Goal: Task Accomplishment & Management: Use online tool/utility

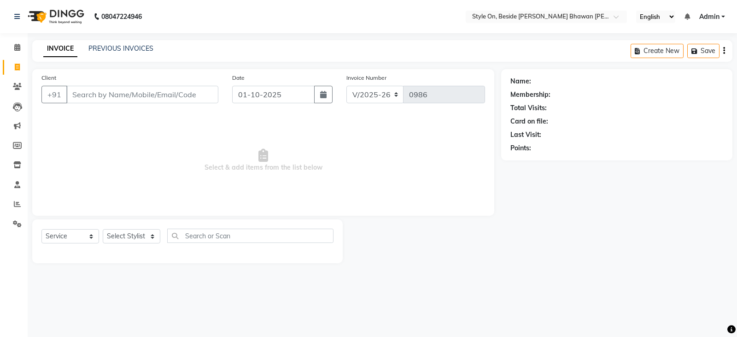
select select "4700"
select select "service"
click at [18, 165] on icon at bounding box center [17, 164] width 8 height 7
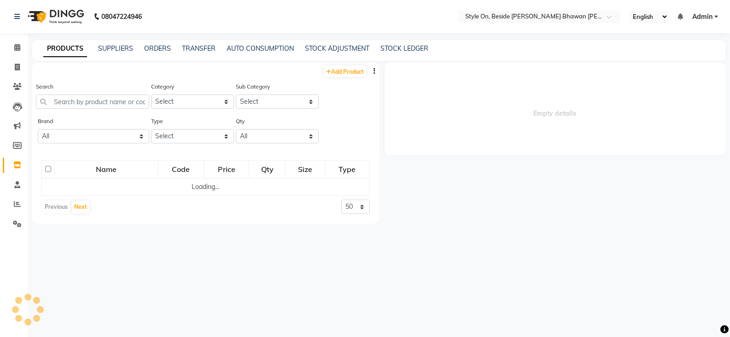
select select
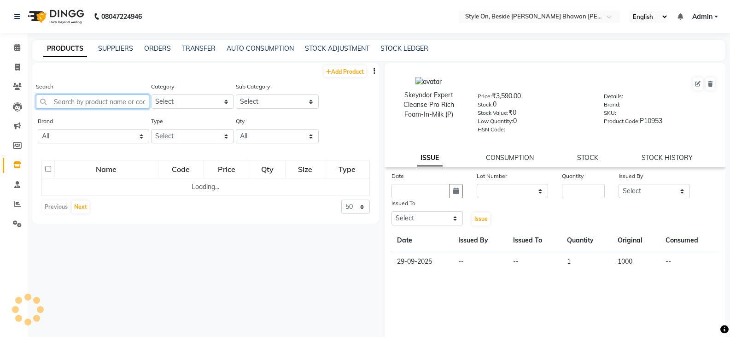
click at [88, 101] on input "text" at bounding box center [92, 101] width 113 height 14
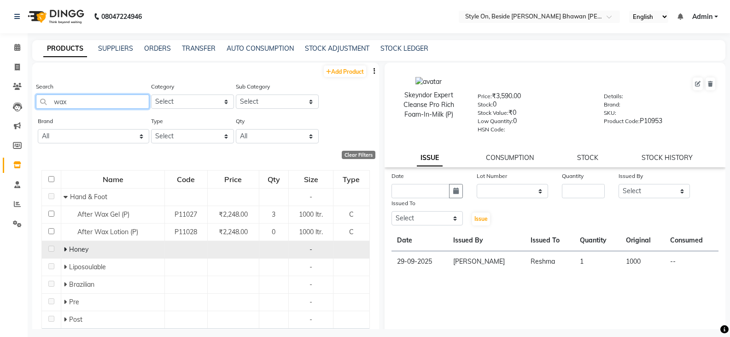
type input "wax"
click at [65, 248] on icon at bounding box center [65, 249] width 3 height 6
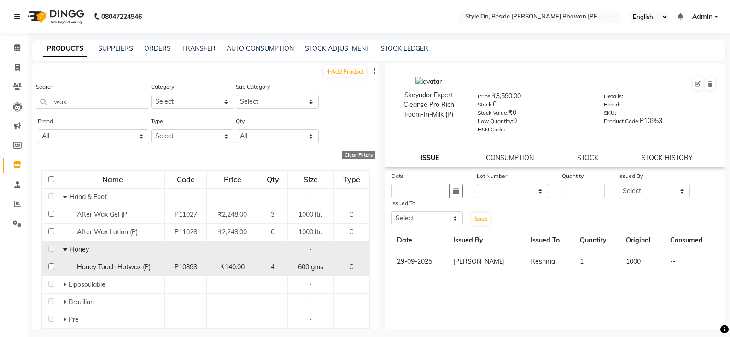
click at [111, 268] on span "Honey Touch Hotwax (P)" at bounding box center [114, 267] width 74 height 8
select select
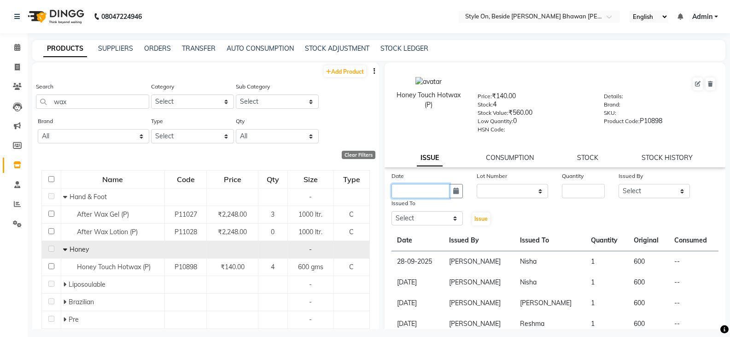
click at [424, 188] on input "text" at bounding box center [420, 191] width 58 height 14
select select "10"
select select "2025"
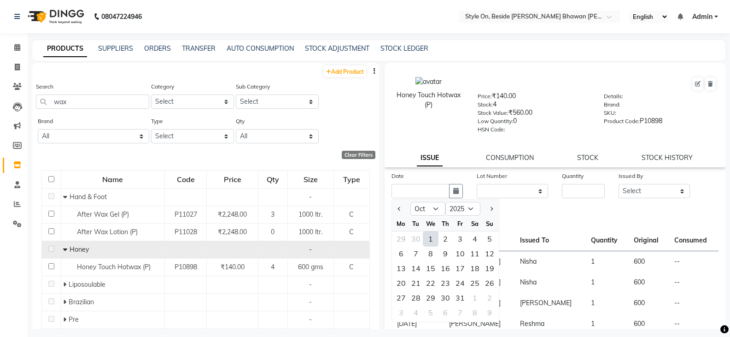
click at [427, 236] on div "1" at bounding box center [430, 238] width 15 height 15
type input "01-10-2025"
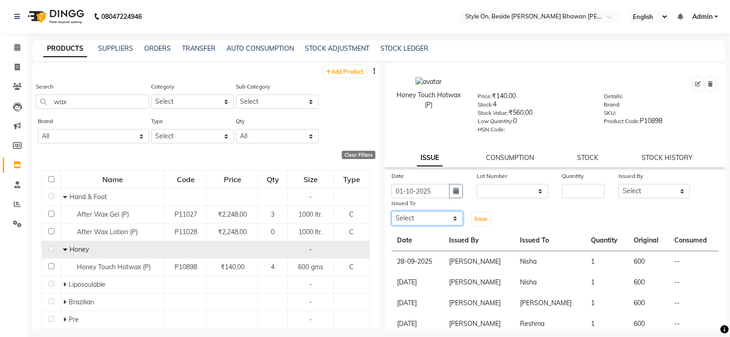
click at [406, 220] on select "Select [PERSON_NAME] Anju [PERSON_NAME] [PERSON_NAME] [PERSON_NAME] [PERSON_NAM…" at bounding box center [426, 218] width 71 height 14
select select "27829"
click at [391, 211] on select "Select [PERSON_NAME] Anju [PERSON_NAME] [PERSON_NAME] [PERSON_NAME] [PERSON_NAM…" at bounding box center [426, 218] width 71 height 14
click at [580, 195] on input "number" at bounding box center [583, 191] width 43 height 14
type input "1"
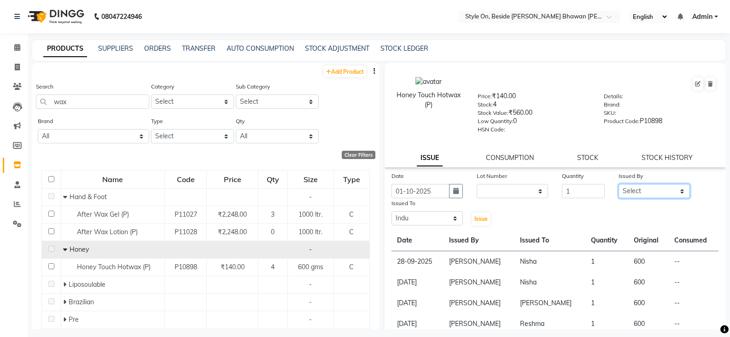
click at [635, 190] on select "Select [PERSON_NAME] Anju [PERSON_NAME] [PERSON_NAME] [PERSON_NAME] [PERSON_NAM…" at bounding box center [654, 191] width 71 height 14
select select "87447"
click at [619, 184] on select "Select [PERSON_NAME] Anju [PERSON_NAME] [PERSON_NAME] [PERSON_NAME] [PERSON_NAM…" at bounding box center [654, 191] width 71 height 14
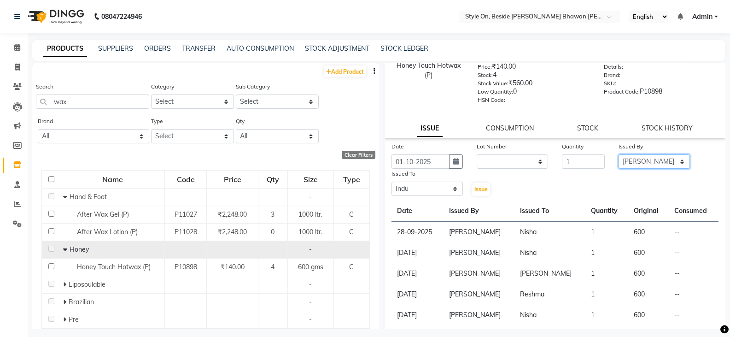
scroll to position [46, 0]
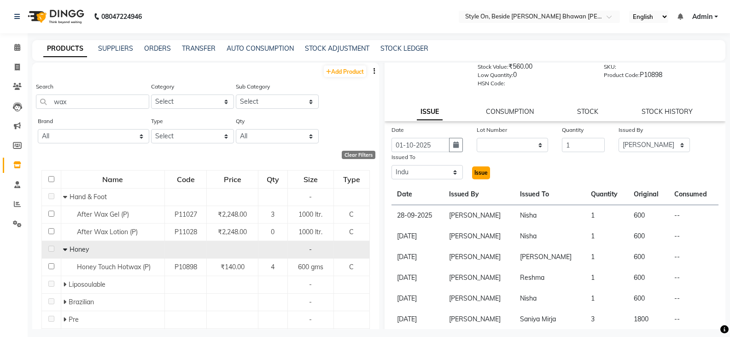
click at [476, 170] on span "Issue" at bounding box center [480, 172] width 13 height 7
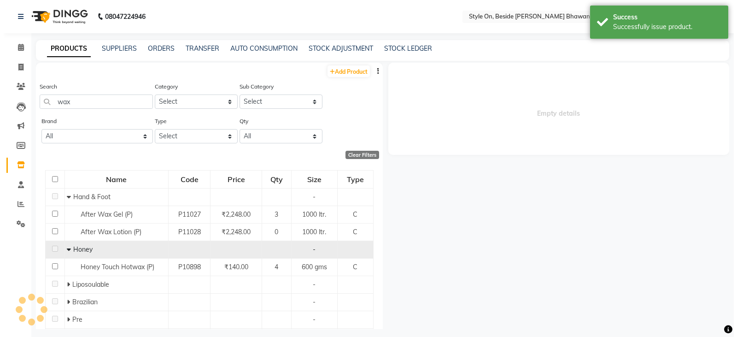
scroll to position [0, 0]
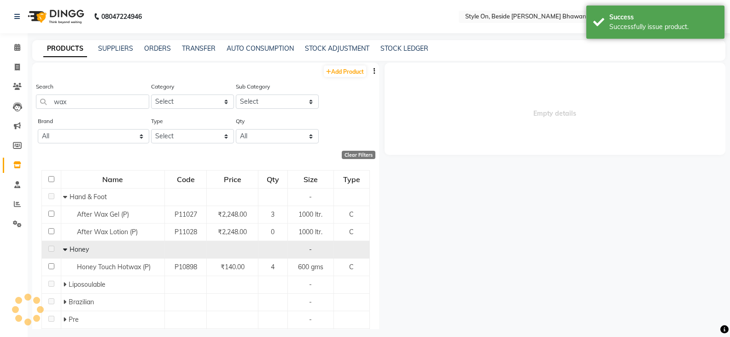
select select
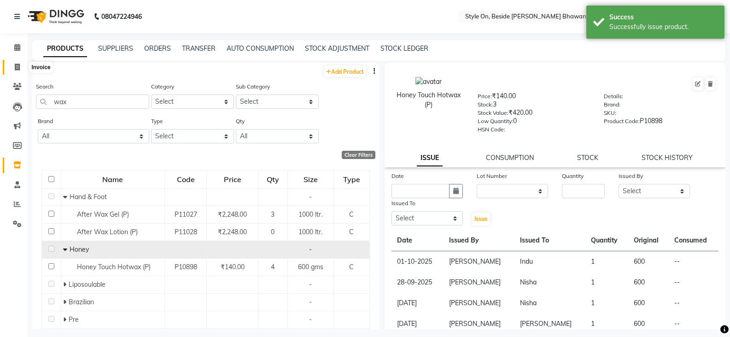
click at [20, 66] on icon at bounding box center [17, 67] width 5 height 7
select select "service"
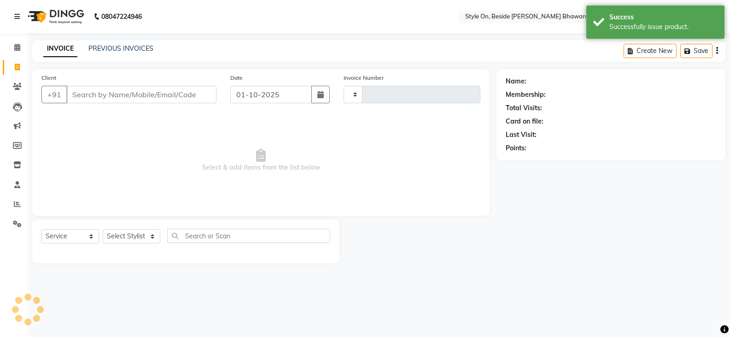
type input "0986"
select select "4700"
